Goal: Information Seeking & Learning: Learn about a topic

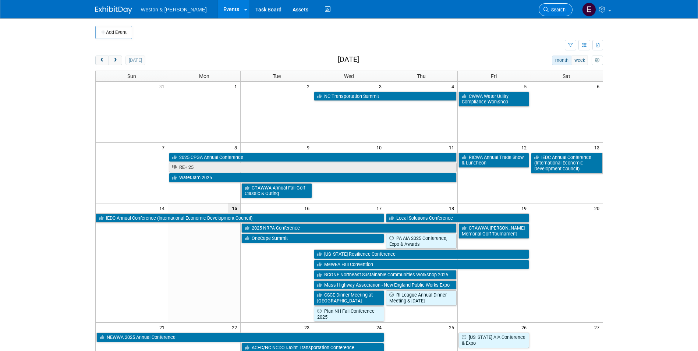
click at [566, 6] on link "Search" at bounding box center [556, 9] width 34 height 13
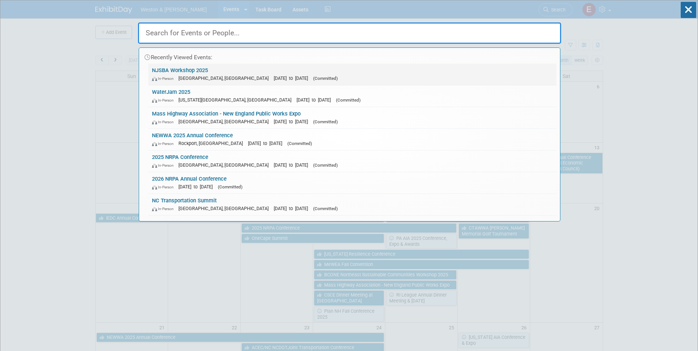
click at [199, 70] on link "NJSBA Workshop 2025 In-Person [GEOGRAPHIC_DATA], [GEOGRAPHIC_DATA] [DATE] to [D…" at bounding box center [352, 74] width 408 height 21
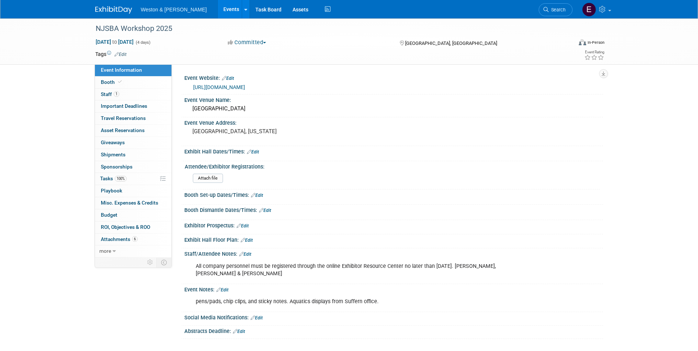
click at [245, 88] on link "https://workshop.njsba.org/about-workshop/" at bounding box center [219, 87] width 52 height 6
click at [105, 92] on span "Staff 1" at bounding box center [110, 94] width 18 height 6
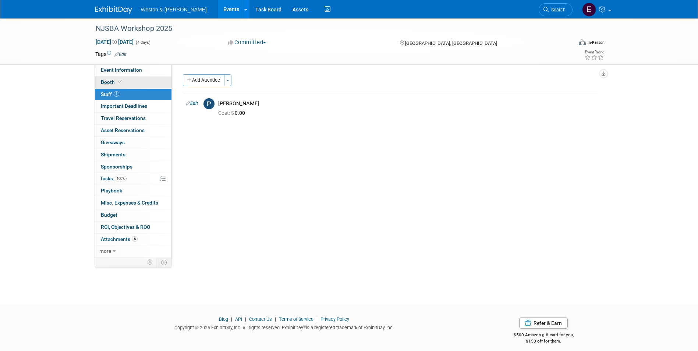
click at [106, 80] on span "Booth" at bounding box center [112, 82] width 22 height 6
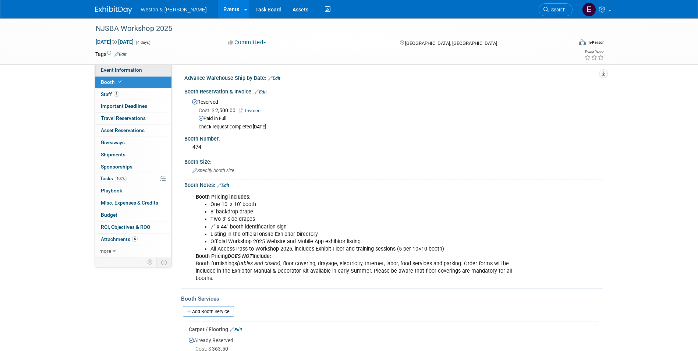
click at [106, 72] on span "Event Information" at bounding box center [121, 70] width 41 height 6
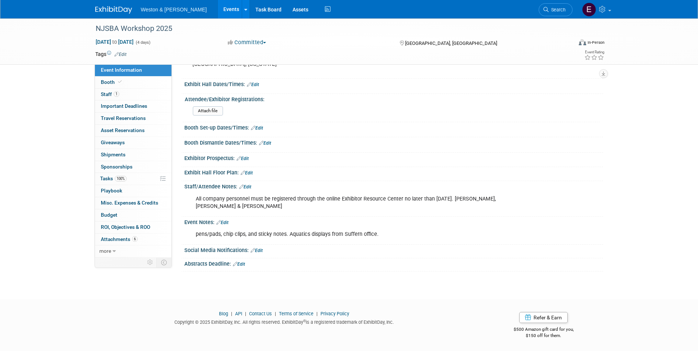
scroll to position [31, 0]
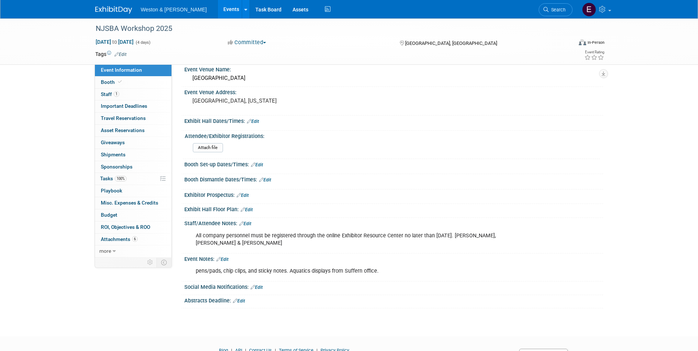
click at [162, 321] on html "Weston & Sampson Events Add Event Bulk Upload Events Shareable Event Boards Rec…" at bounding box center [349, 144] width 698 height 351
